Goal: Check status: Check status

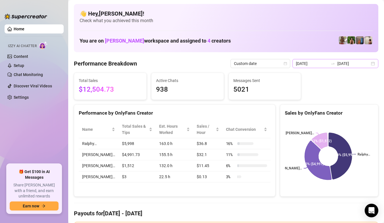
click at [371, 66] on div "[DATE] [DATE]" at bounding box center [335, 63] width 86 height 9
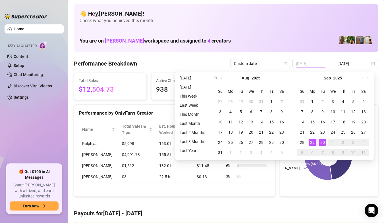
type input "[DATE]"
click at [324, 142] on div "30" at bounding box center [322, 142] width 7 height 7
click at [324, 143] on div "30" at bounding box center [322, 142] width 7 height 7
click at [324, 143] on rect at bounding box center [328, 156] width 87 height 71
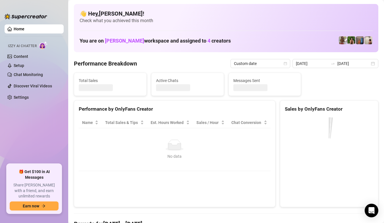
type input "[DATE]"
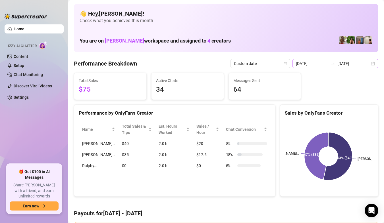
click at [368, 64] on div "[DATE] [DATE]" at bounding box center [335, 63] width 86 height 9
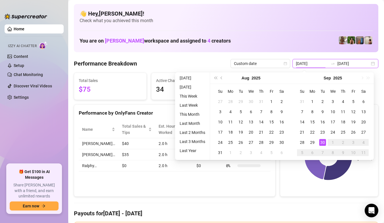
type input "[DATE]"
click at [320, 141] on div "30" at bounding box center [322, 142] width 7 height 7
